Goal: Information Seeking & Learning: Learn about a topic

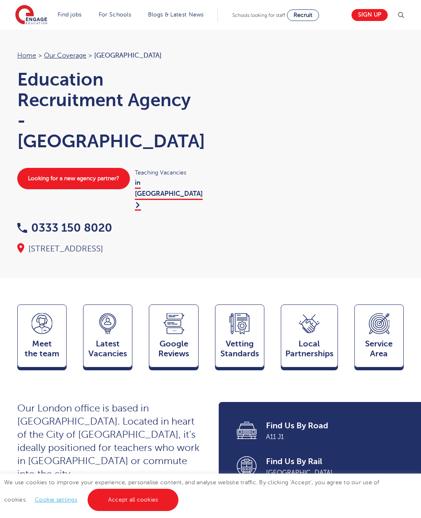
click at [0, 0] on link "All jobs" at bounding box center [0, 0] width 0 height 0
click at [0, 0] on link "Teaching jobs in [GEOGRAPHIC_DATA]" at bounding box center [0, 0] width 0 height 0
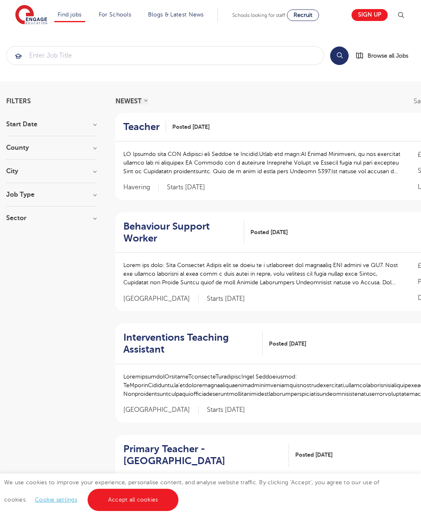
click at [88, 196] on h3 "Job Type" at bounding box center [51, 194] width 90 height 7
click at [19, 275] on label "Teacher Training 1" at bounding box center [47, 275] width 57 height 11
click at [19, 275] on input "Teacher Training 1" at bounding box center [21, 274] width 5 height 5
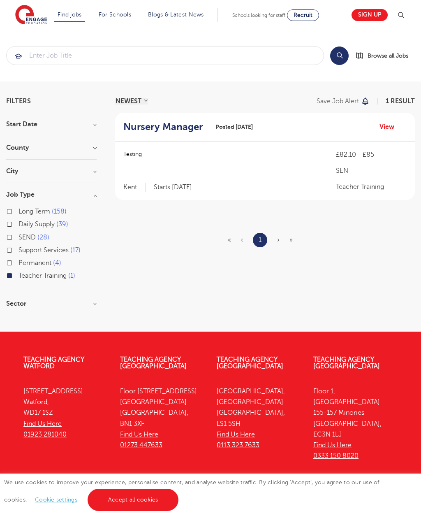
click at [192, 190] on p "Starts 2025-10-10" at bounding box center [173, 187] width 38 height 9
click at [19, 275] on label "Teacher Training 1" at bounding box center [47, 275] width 57 height 11
click at [19, 275] on input "Teacher Training 1" at bounding box center [21, 274] width 5 height 5
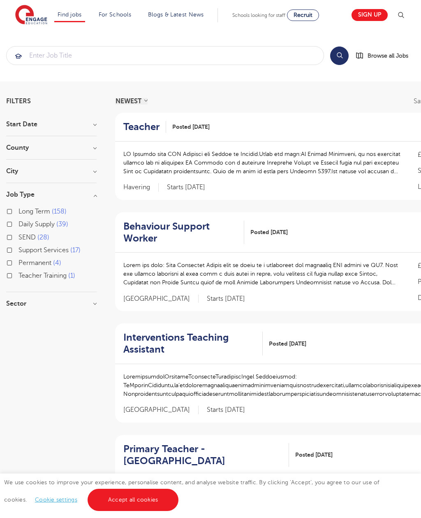
click at [91, 172] on h3 "City" at bounding box center [51, 171] width 90 height 7
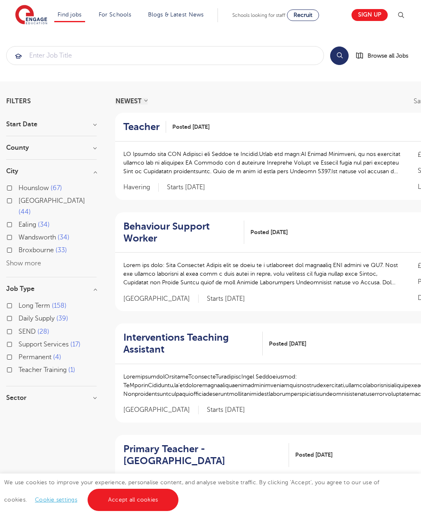
click at [86, 150] on h3 "County" at bounding box center [51, 147] width 90 height 7
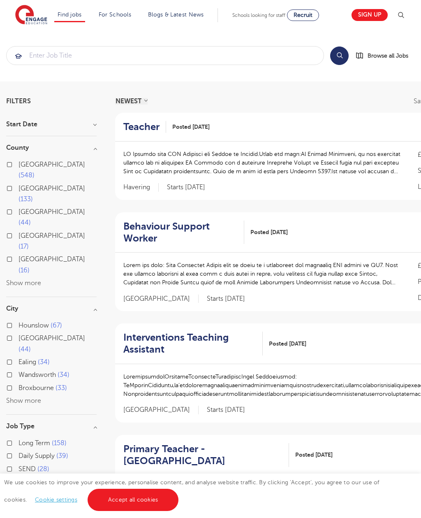
click at [7, 167] on div "London 548" at bounding box center [51, 171] width 90 height 24
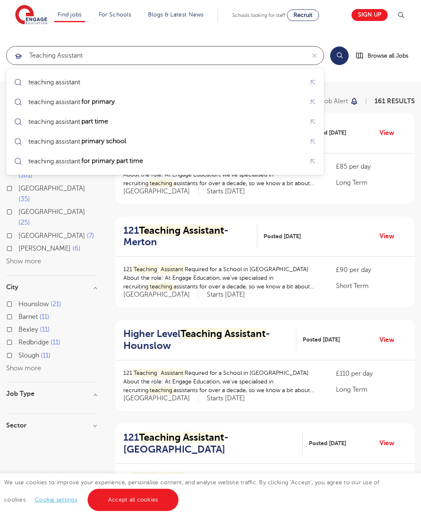
click at [104, 120] on mark "part time" at bounding box center [94, 121] width 29 height 10
click at [108, 100] on mark "for primary" at bounding box center [98, 102] width 36 height 10
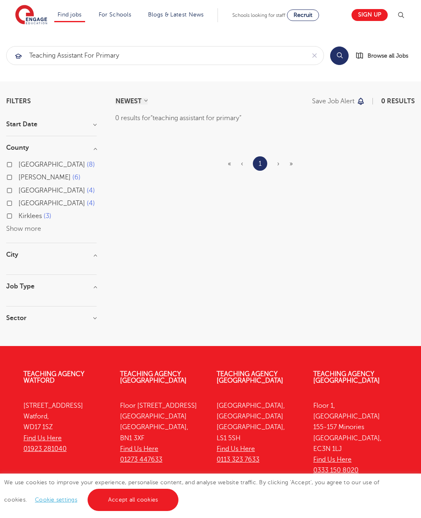
click at [341, 58] on button "Search" at bounding box center [339, 55] width 19 height 19
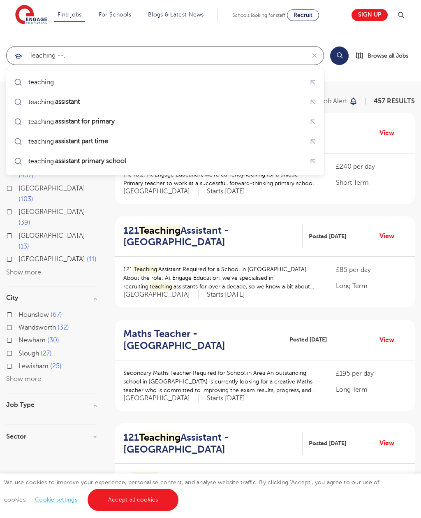
click at [60, 50] on input "teaching --." at bounding box center [156, 55] width 298 height 18
click at [81, 101] on mark "assistant" at bounding box center [67, 102] width 27 height 10
type input "teaching assistant"
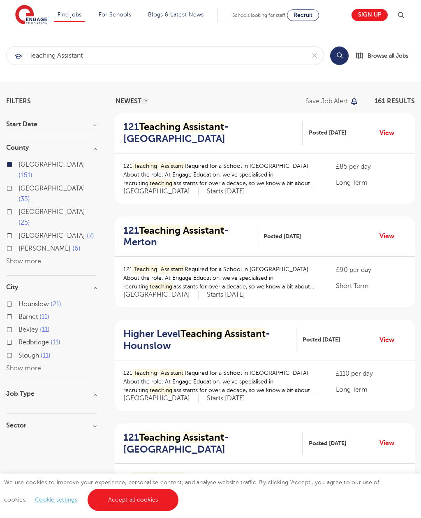
click at [339, 61] on button "Search" at bounding box center [339, 55] width 19 height 19
click at [83, 422] on h3 "Sector" at bounding box center [51, 425] width 90 height 7
click at [390, 58] on span "Browse all Jobs" at bounding box center [388, 55] width 41 height 9
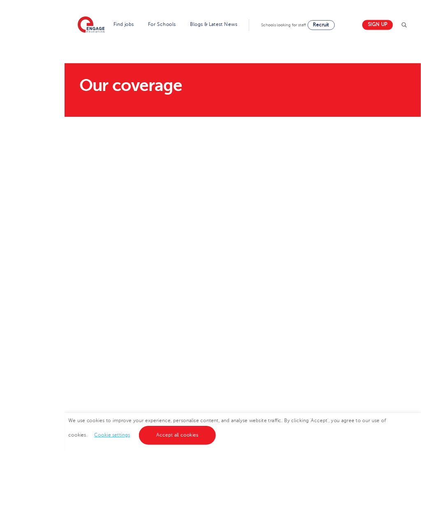
scroll to position [15, 0]
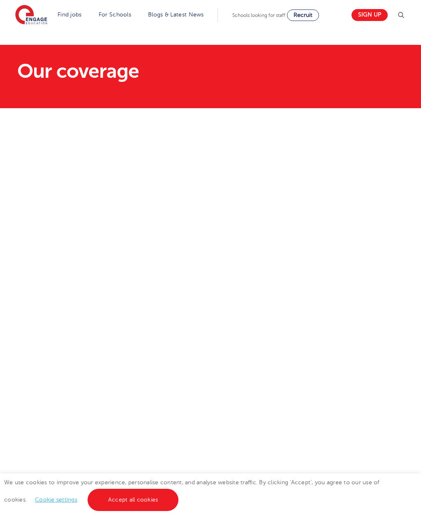
click at [123, 511] on link "Accept all cookies" at bounding box center [133, 499] width 91 height 22
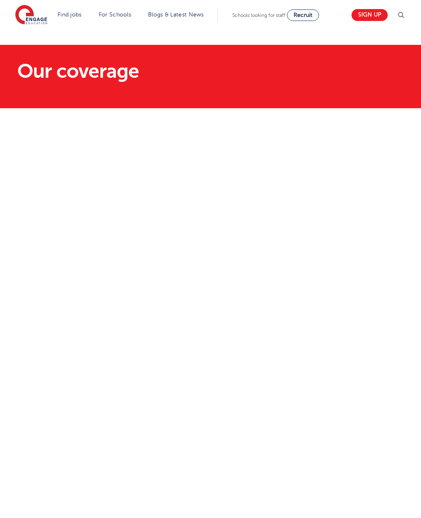
scroll to position [0, 0]
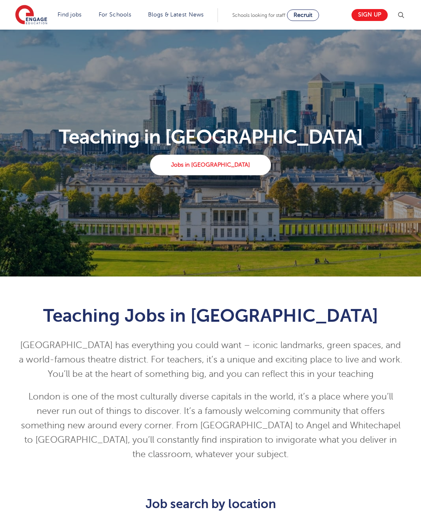
click at [233, 171] on link "Jobs in London" at bounding box center [210, 165] width 120 height 21
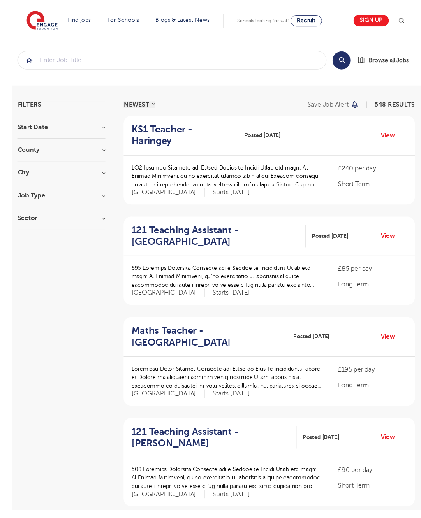
scroll to position [5, 0]
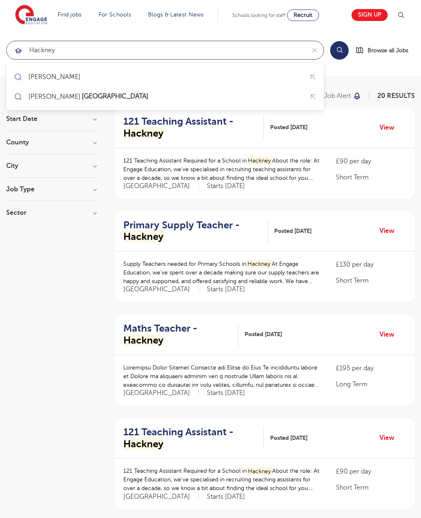
type input "Hackney"
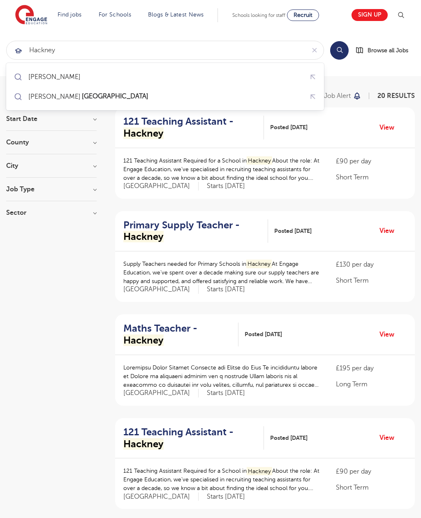
click at [343, 51] on button "Search" at bounding box center [339, 50] width 19 height 19
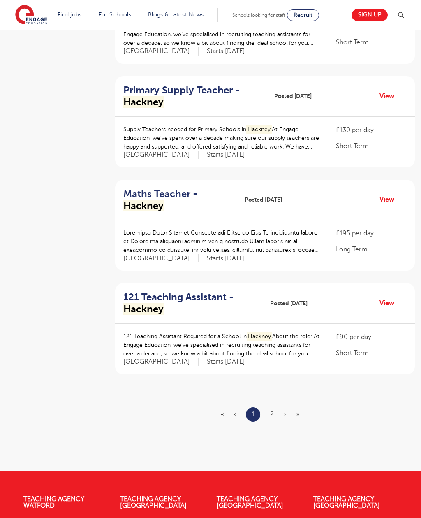
scroll to position [766, 0]
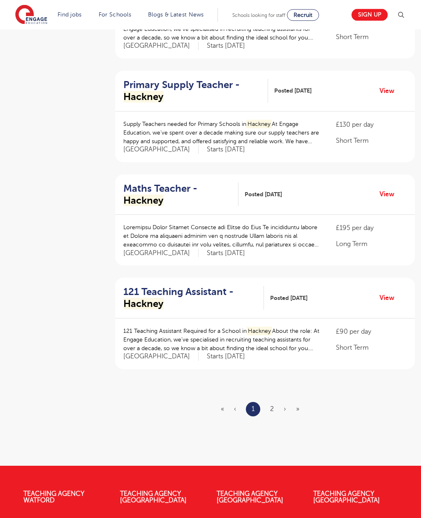
click at [273, 405] on link "2" at bounding box center [272, 408] width 4 height 7
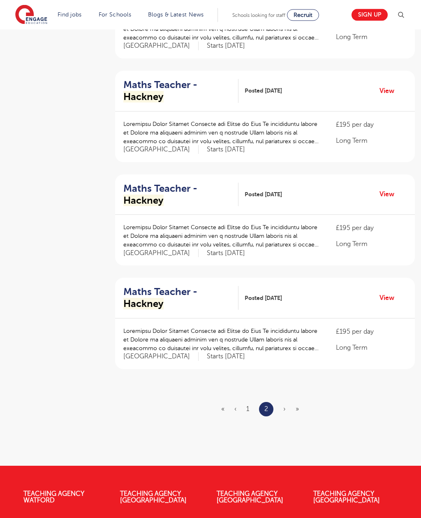
scroll to position [0, 0]
